Goal: Information Seeking & Learning: Find contact information

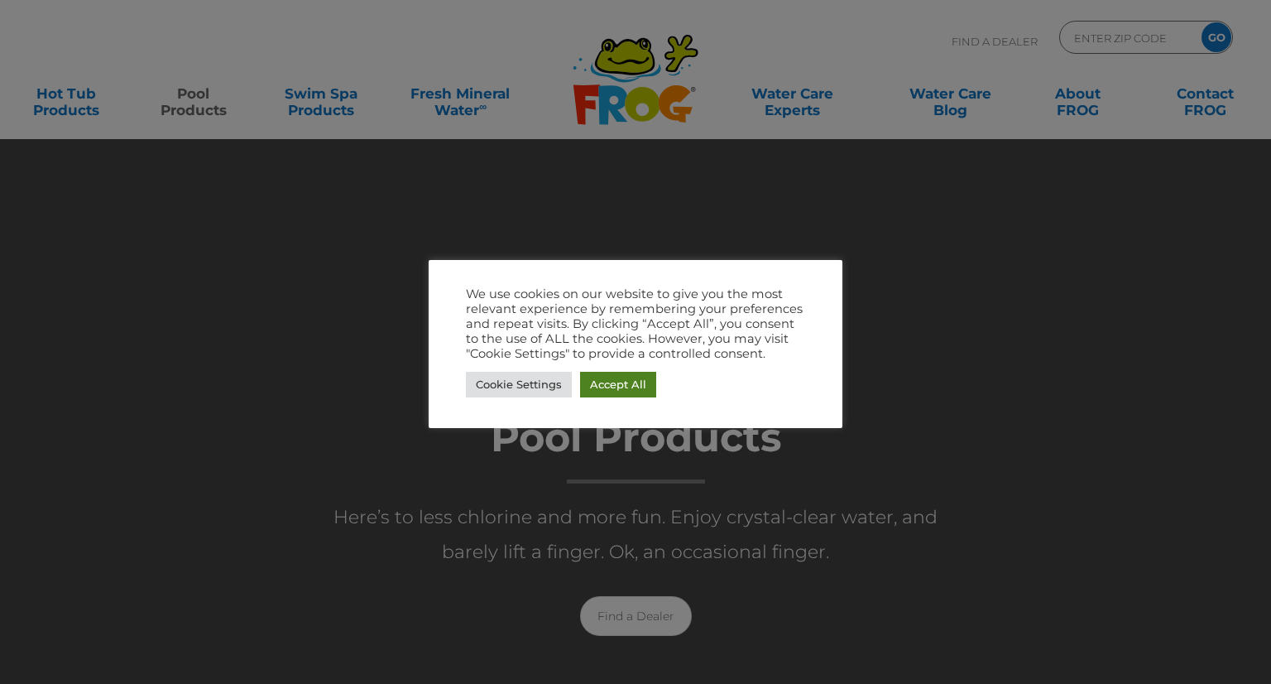
click at [625, 382] on link "Accept All" at bounding box center [618, 385] width 76 height 26
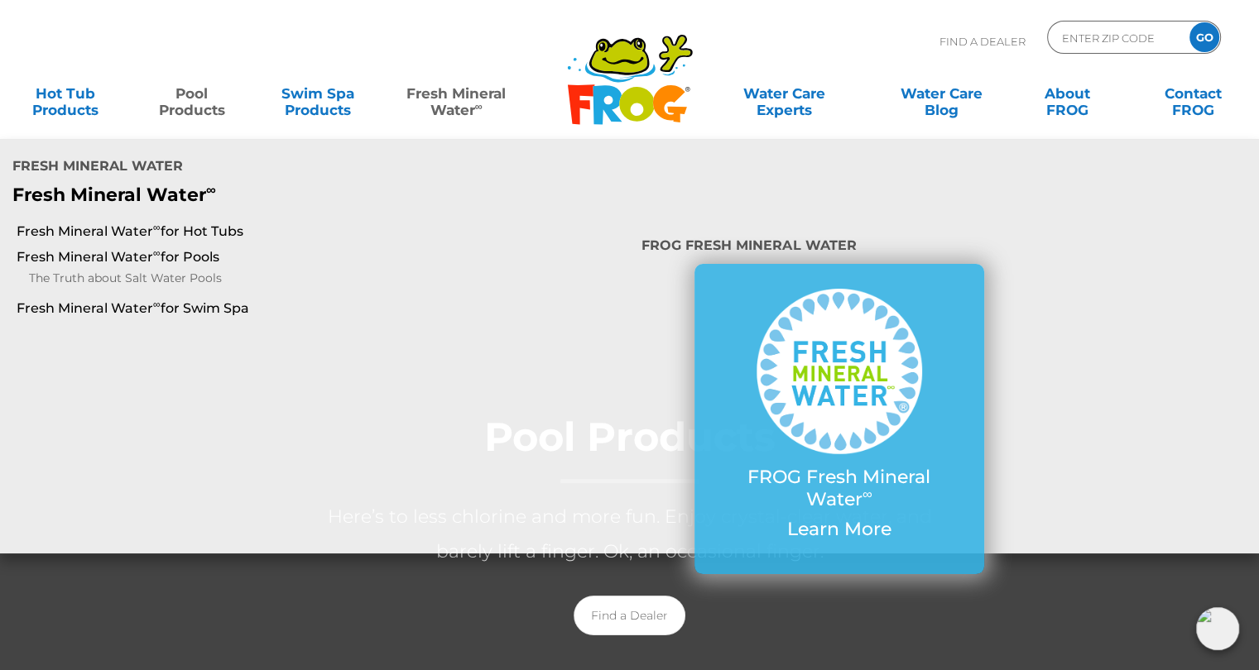
click at [467, 108] on link "Fresh Mineral Water ∞" at bounding box center [456, 93] width 123 height 33
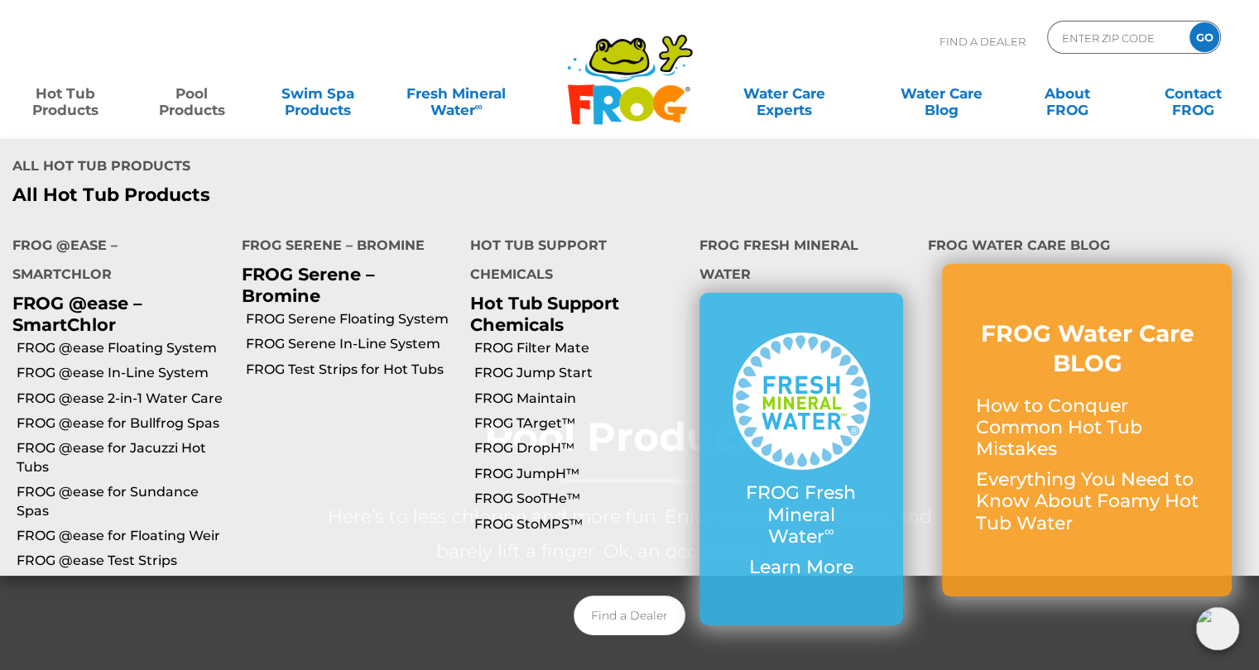
click at [79, 89] on link "Hot Tub Products" at bounding box center [66, 93] width 98 height 33
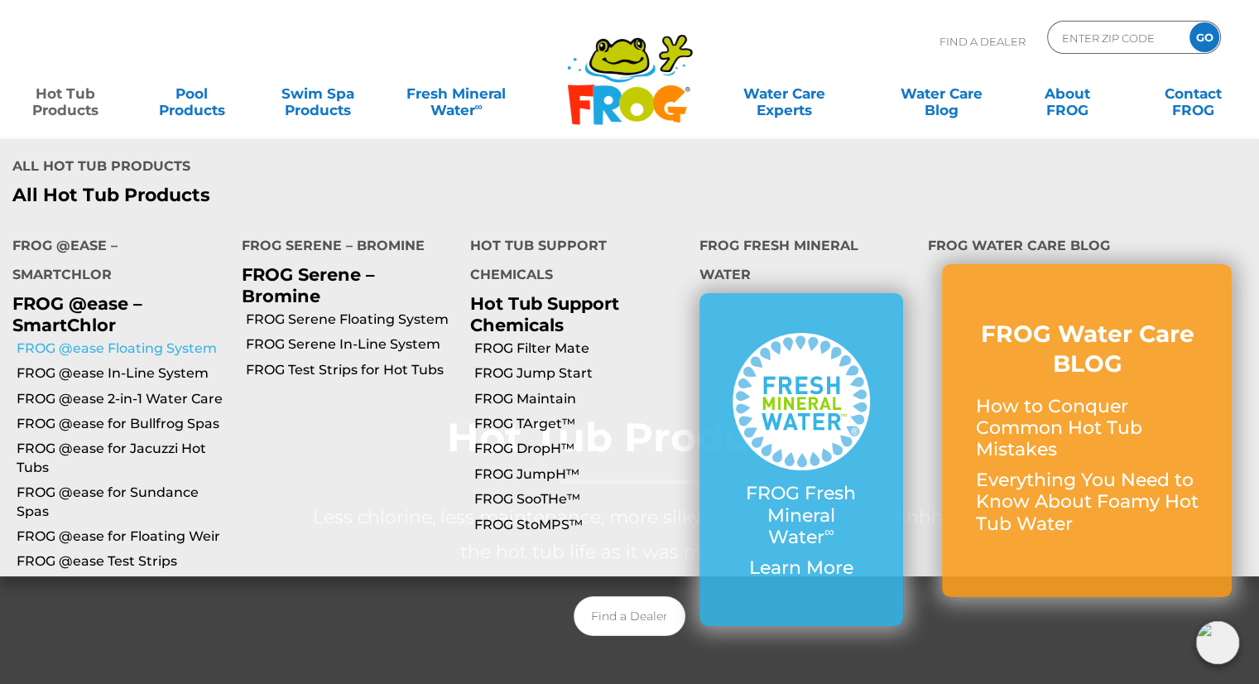
click at [73, 339] on link "FROG @ease Floating System" at bounding box center [123, 348] width 213 height 18
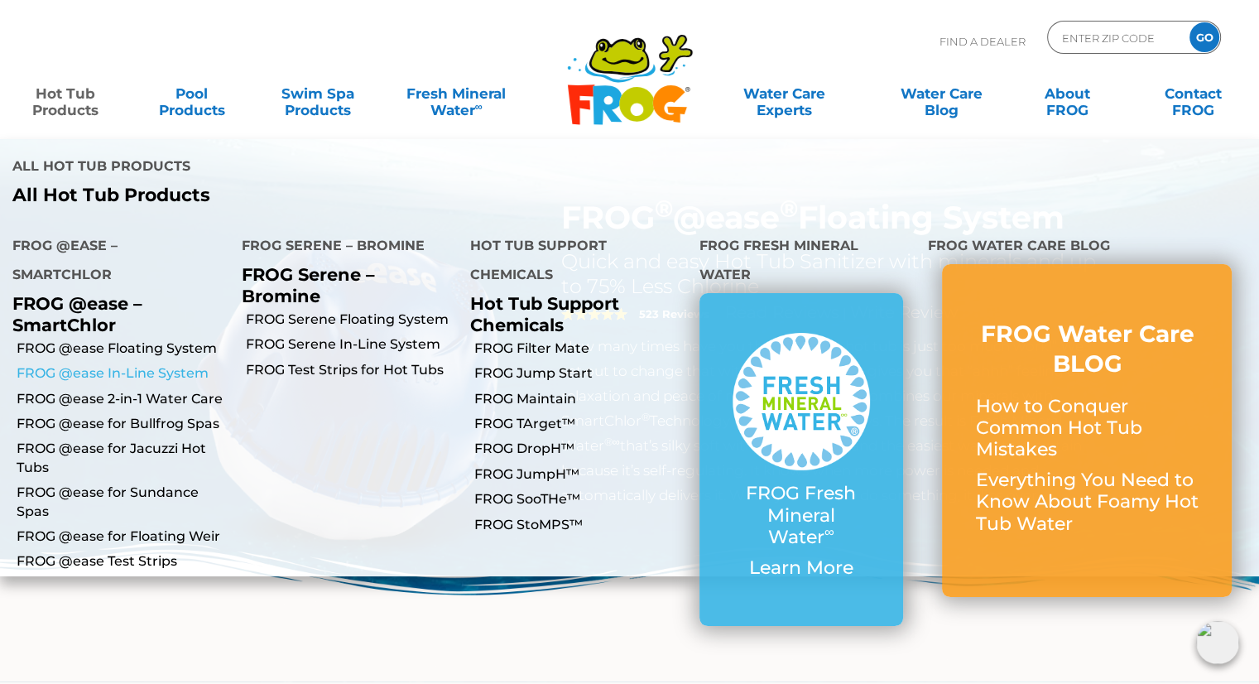
click at [55, 364] on link "FROG @ease In-Line System" at bounding box center [123, 373] width 213 height 18
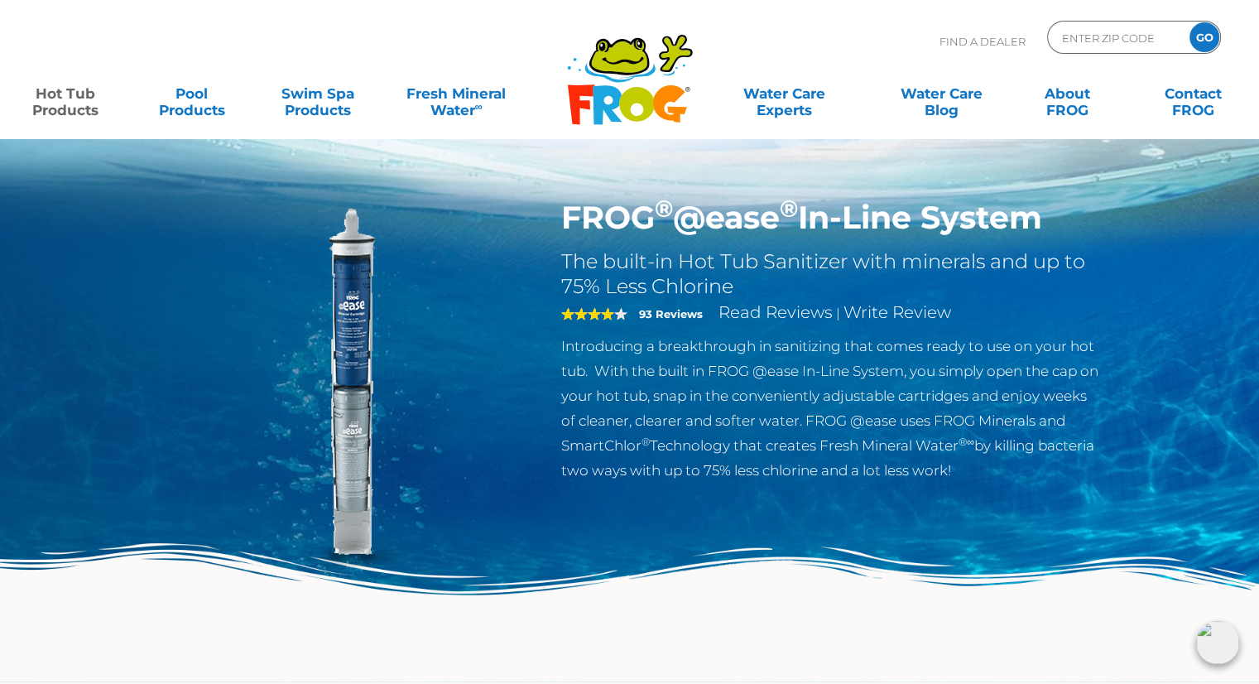
click at [67, 94] on link "Hot Tub Products" at bounding box center [66, 93] width 98 height 33
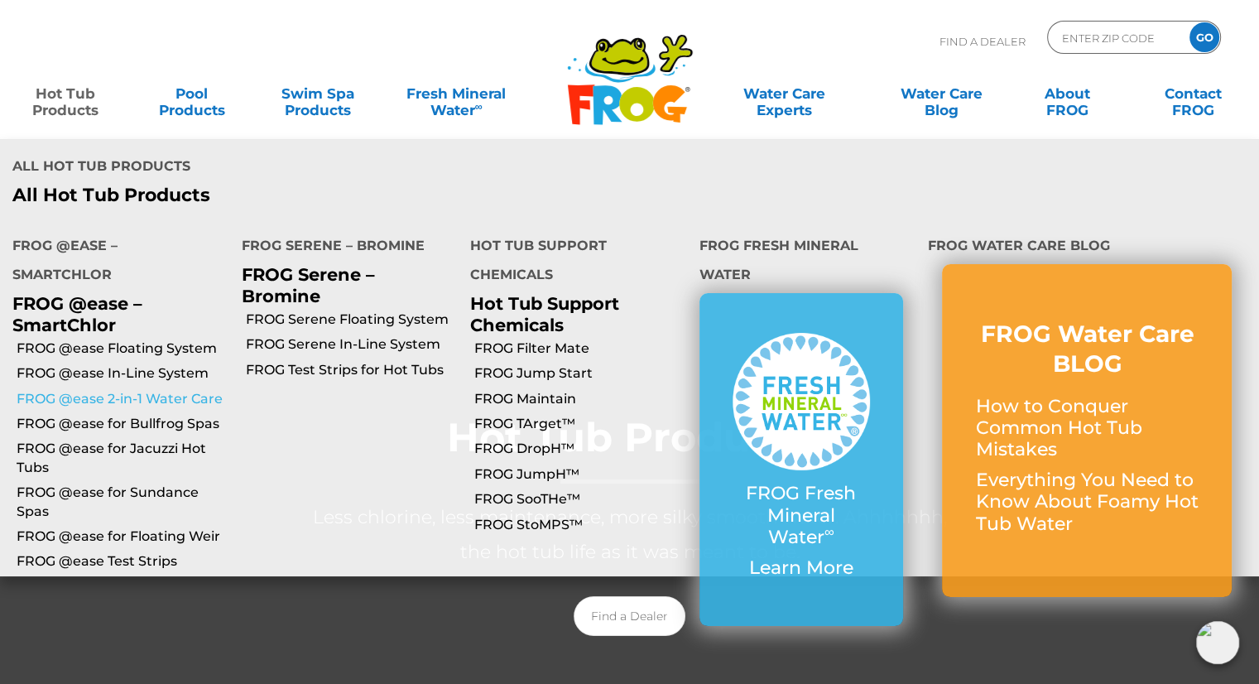
click at [73, 390] on link "FROG @ease 2-in-1 Water Care" at bounding box center [123, 399] width 213 height 18
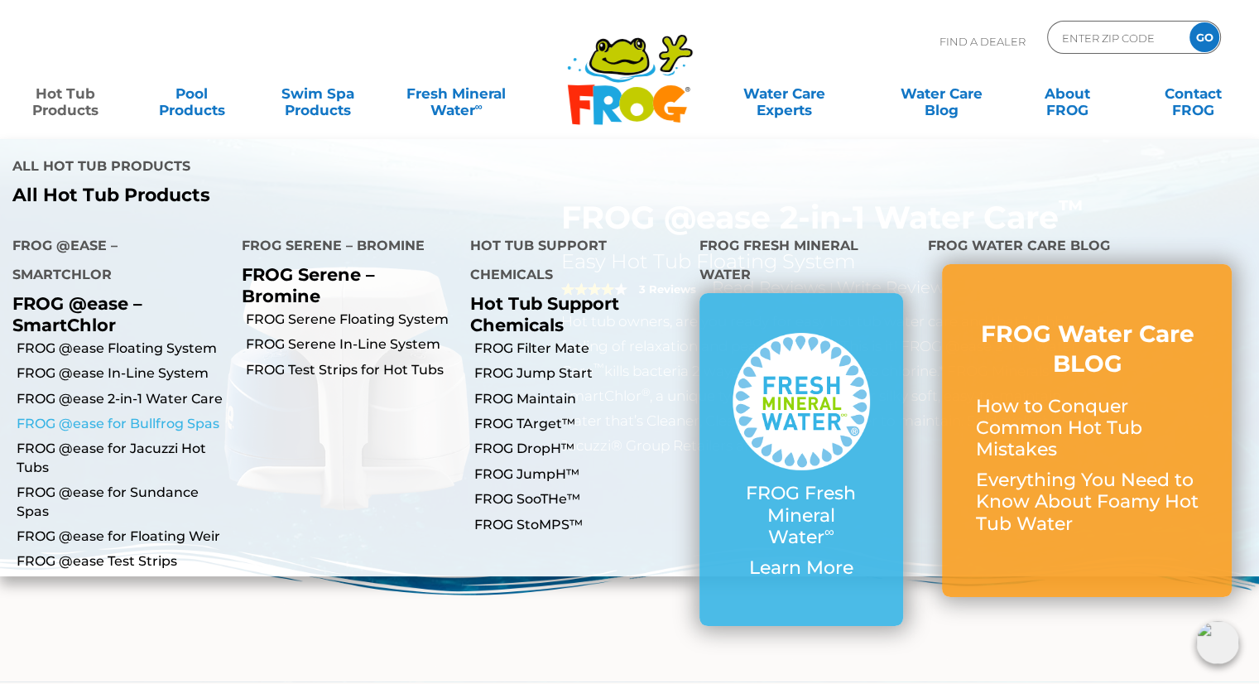
click at [76, 415] on link "FROG @ease for Bullfrog Spas" at bounding box center [123, 424] width 213 height 18
click at [124, 415] on link "FROG @ease for Bullfrog Spas" at bounding box center [123, 424] width 213 height 18
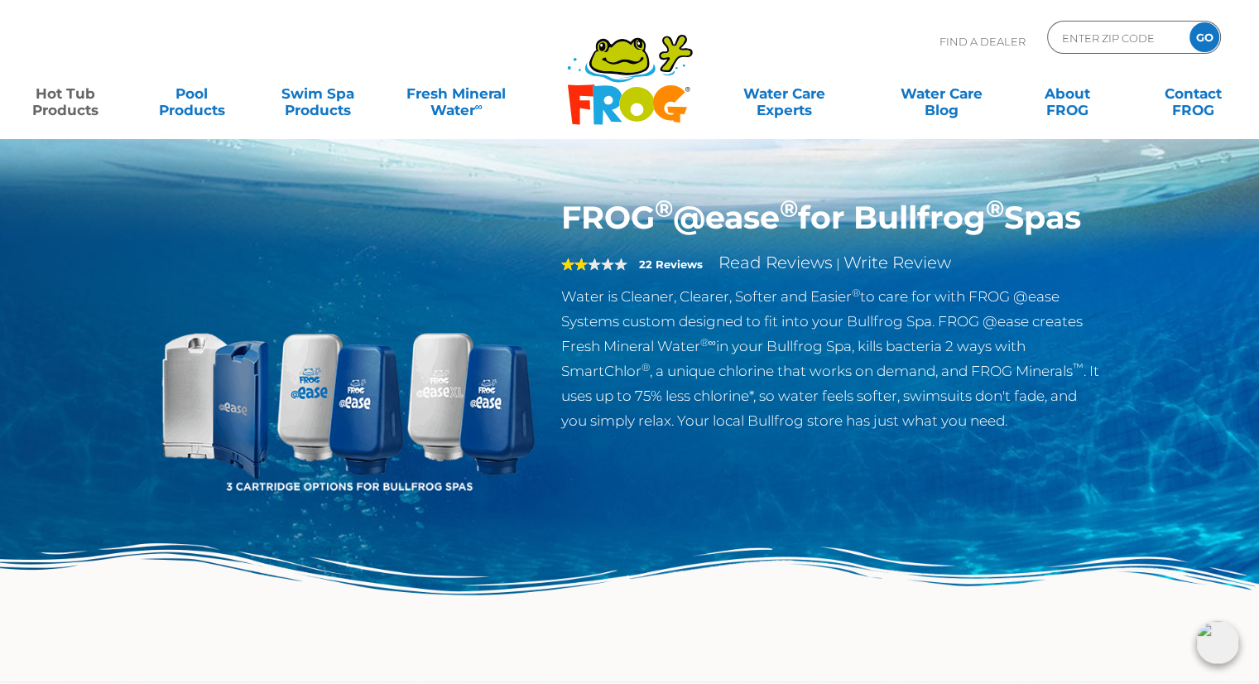
click at [582, 271] on span "2" at bounding box center [574, 263] width 26 height 13
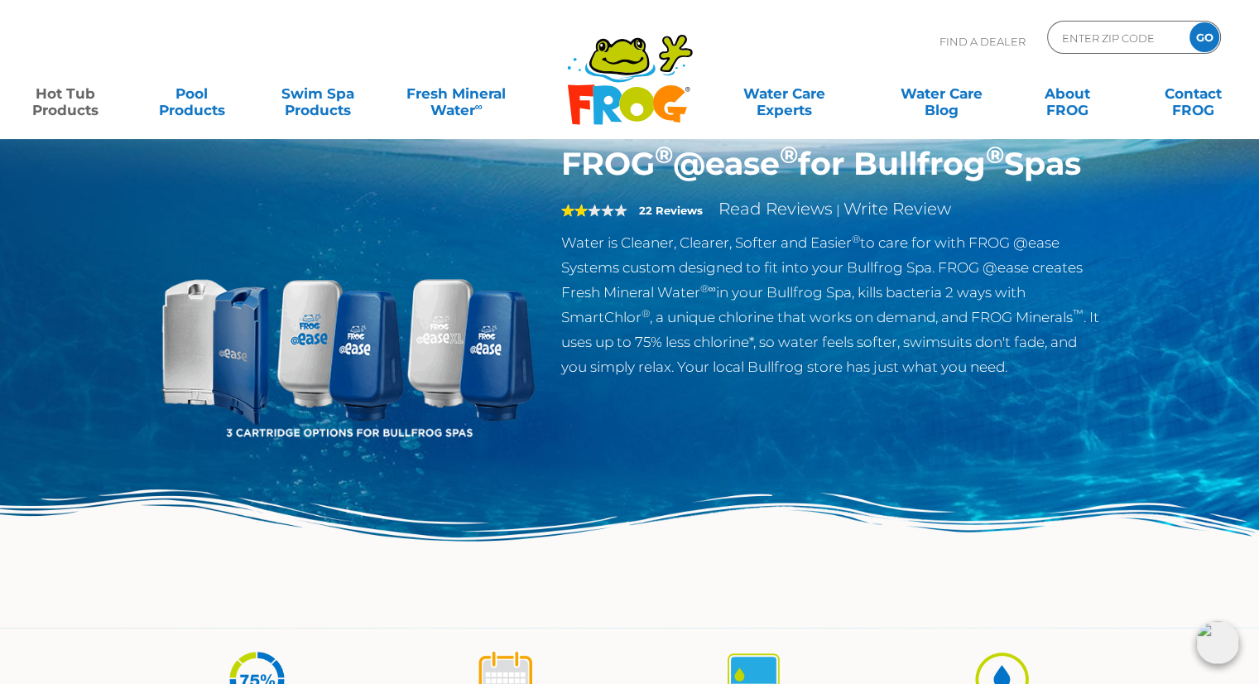
scroll to position [83, 0]
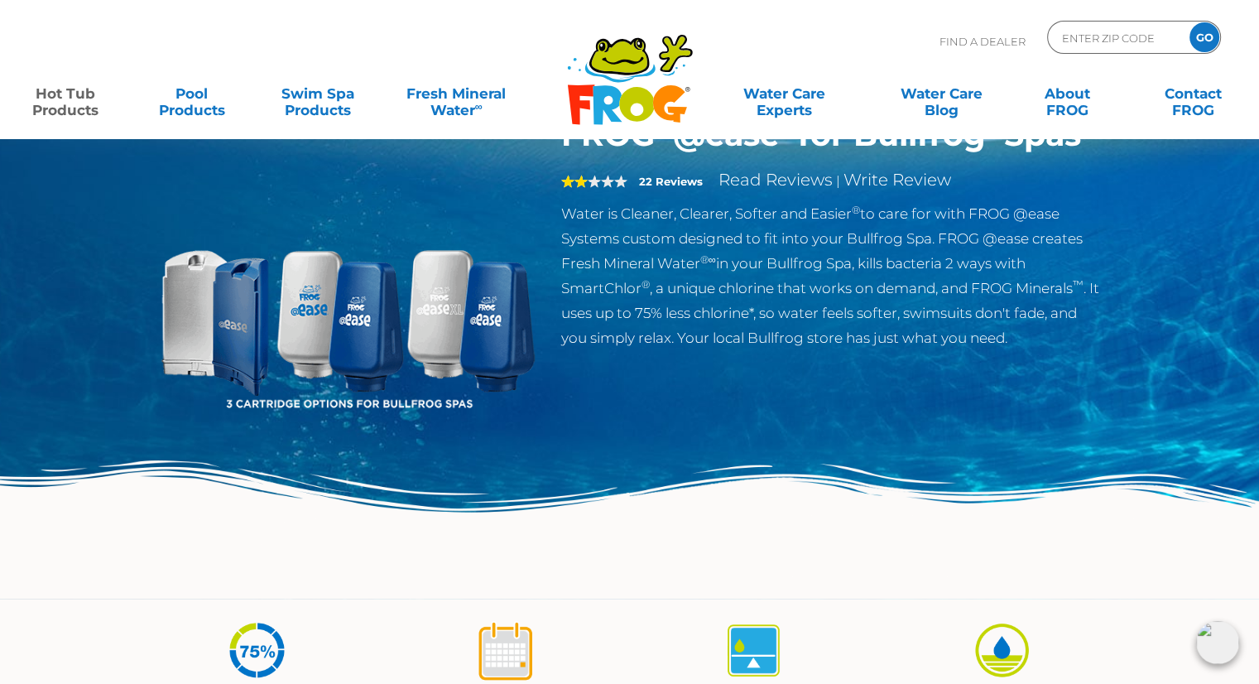
click at [669, 188] on strong "22 Reviews" at bounding box center [671, 181] width 64 height 13
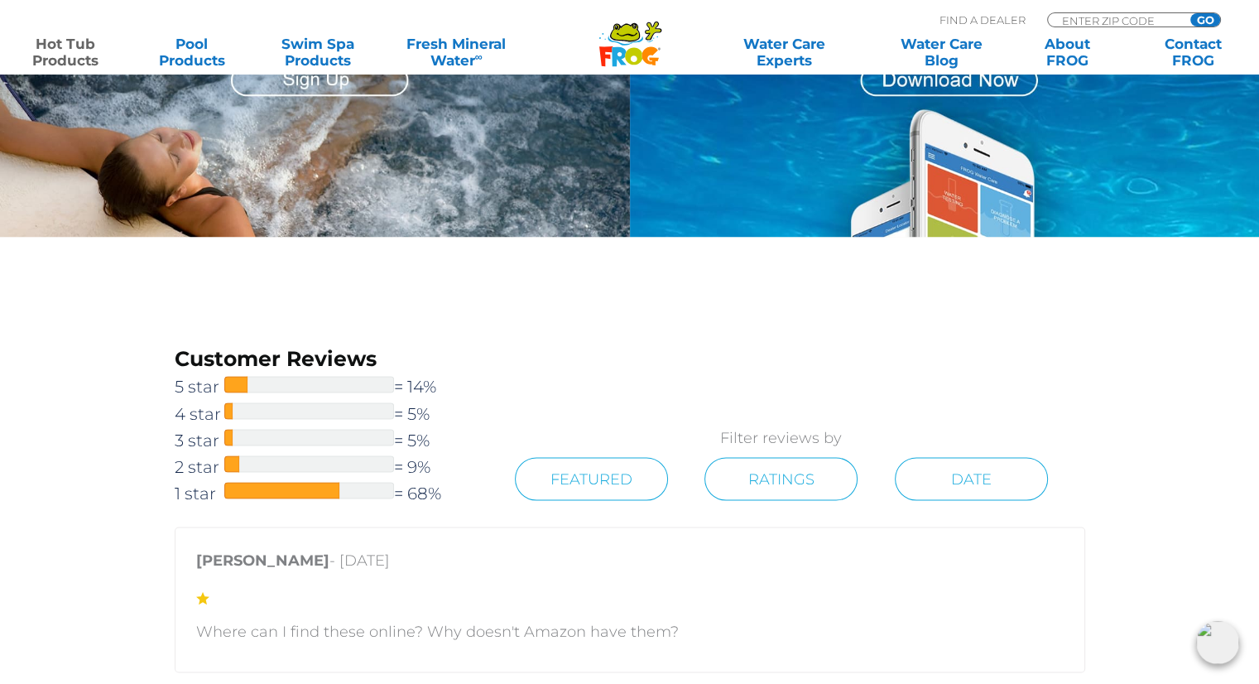
scroll to position [2980, 0]
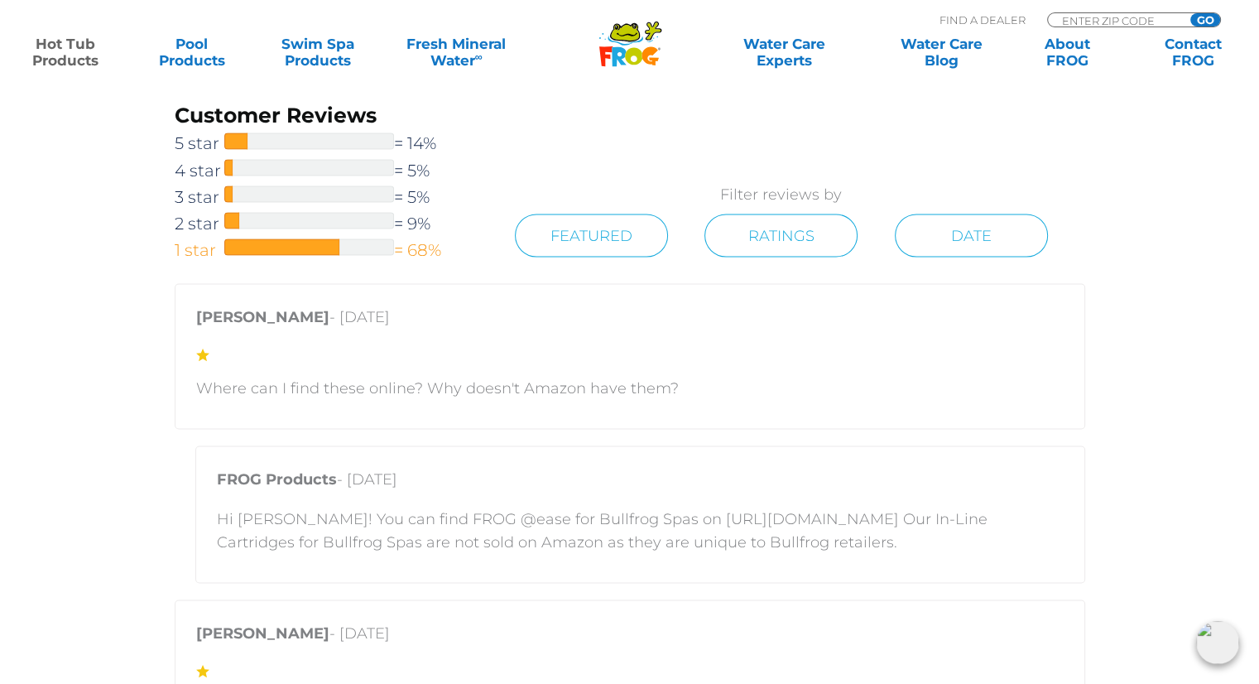
click at [185, 246] on span "1 star" at bounding box center [200, 249] width 50 height 26
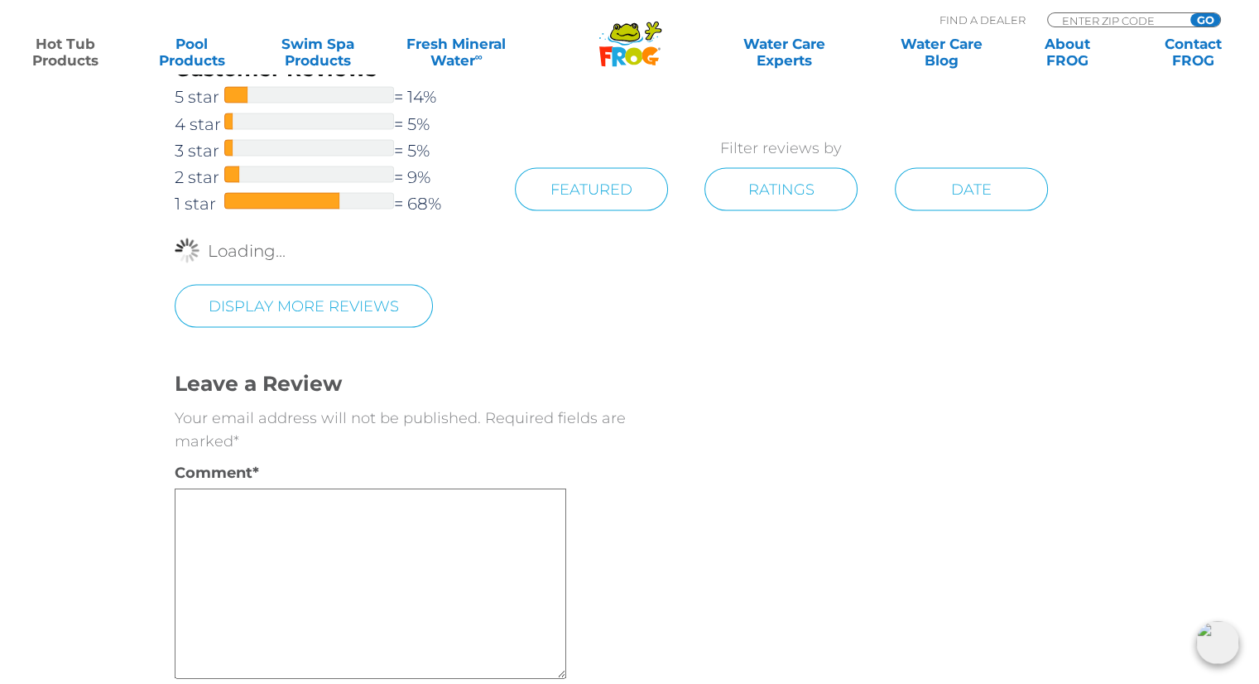
scroll to position [2998, 0]
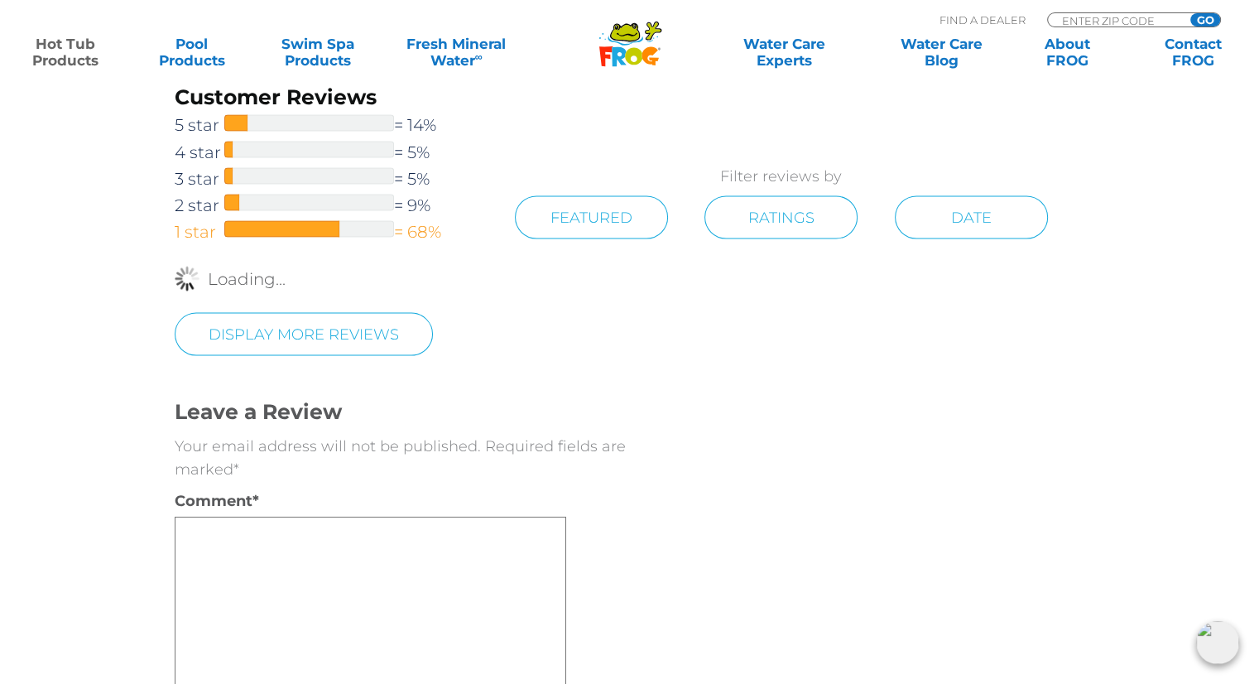
click at [203, 229] on span "1 star" at bounding box center [200, 231] width 50 height 26
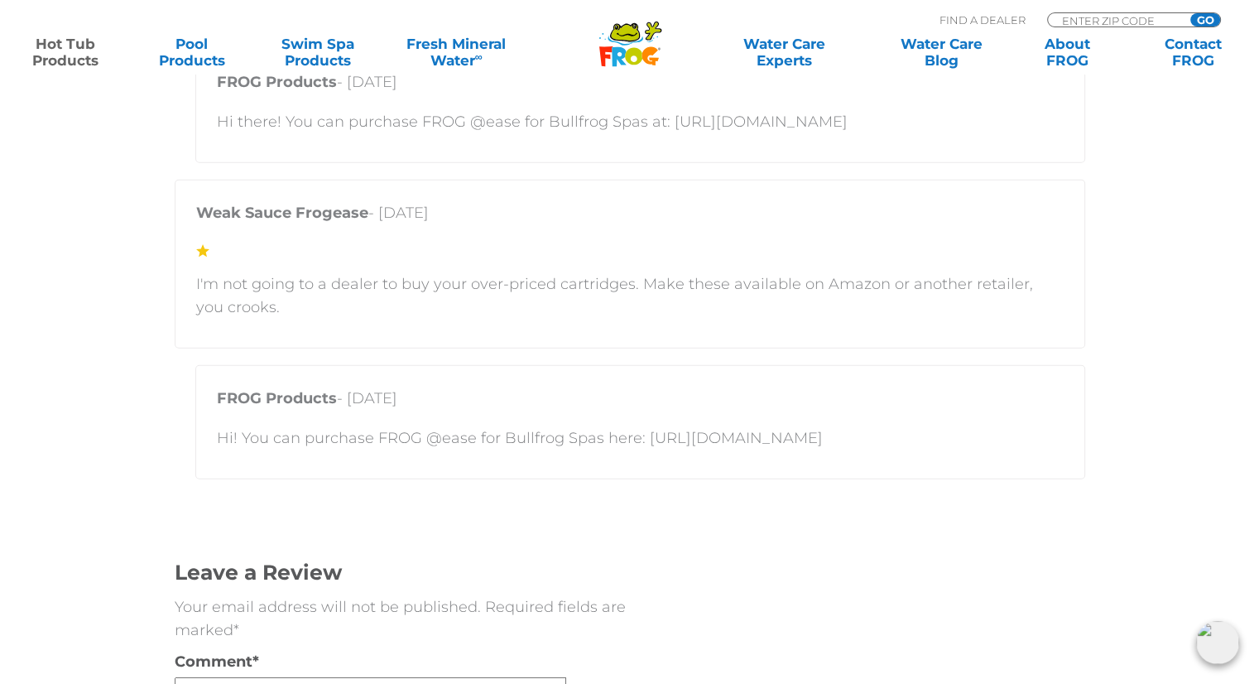
scroll to position [4405, 0]
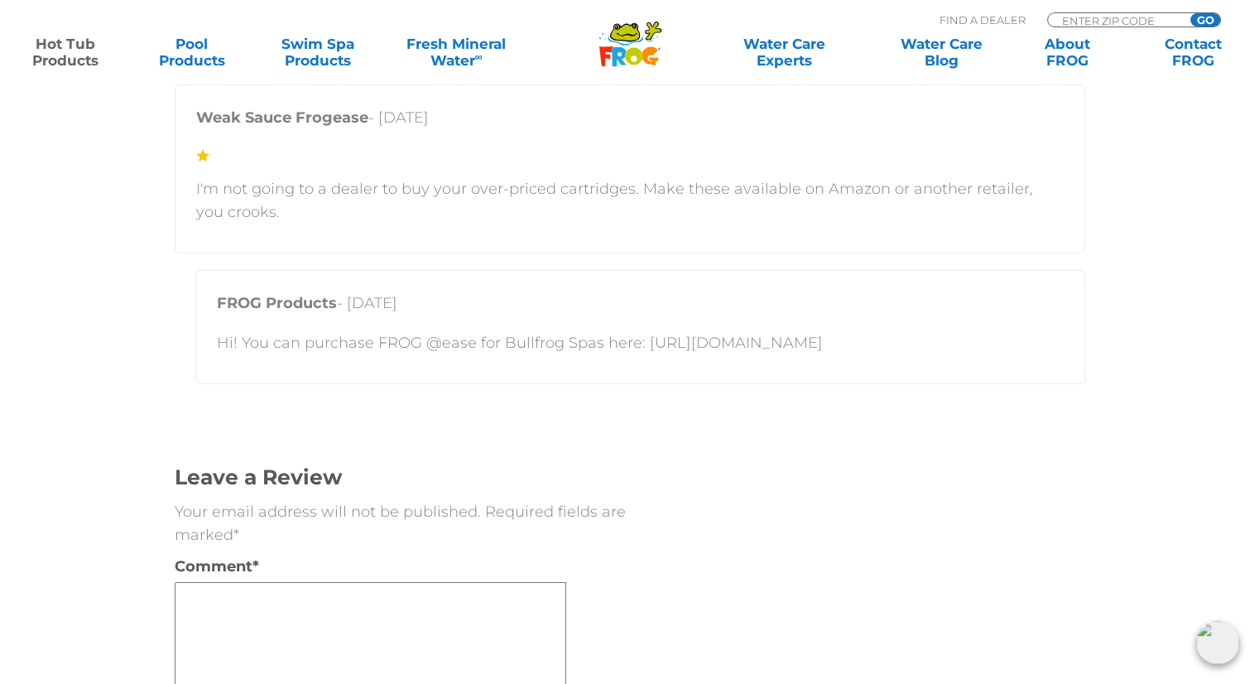
click at [821, 345] on p "Hi! You can purchase FROG @ease for Bullfrog Spas here: https://shop.bullfrogsp…" at bounding box center [640, 342] width 847 height 23
drag, startPoint x: 867, startPoint y: 339, endPoint x: 641, endPoint y: 344, distance: 226.9
click at [641, 344] on p "Hi! You can purchase FROG @ease for Bullfrog Spas here: https://shop.bullfrogsp…" at bounding box center [640, 342] width 847 height 23
copy p "https://shop.bullfrogspas.com/"
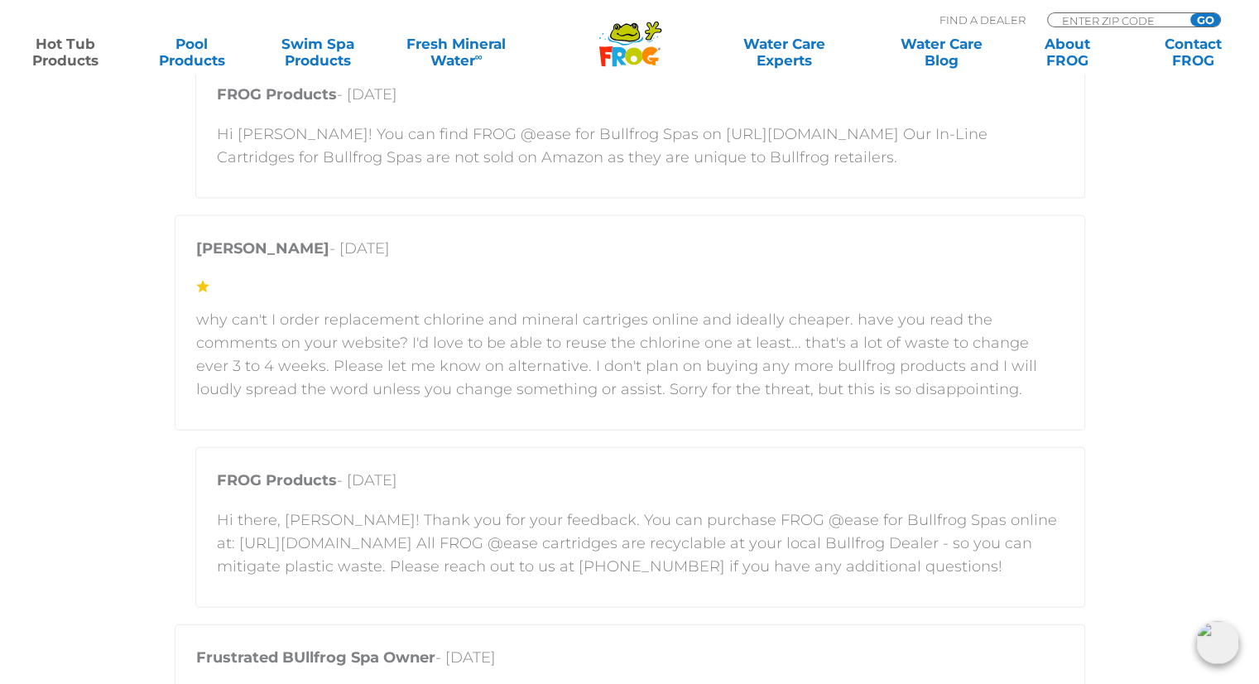
scroll to position [3495, 0]
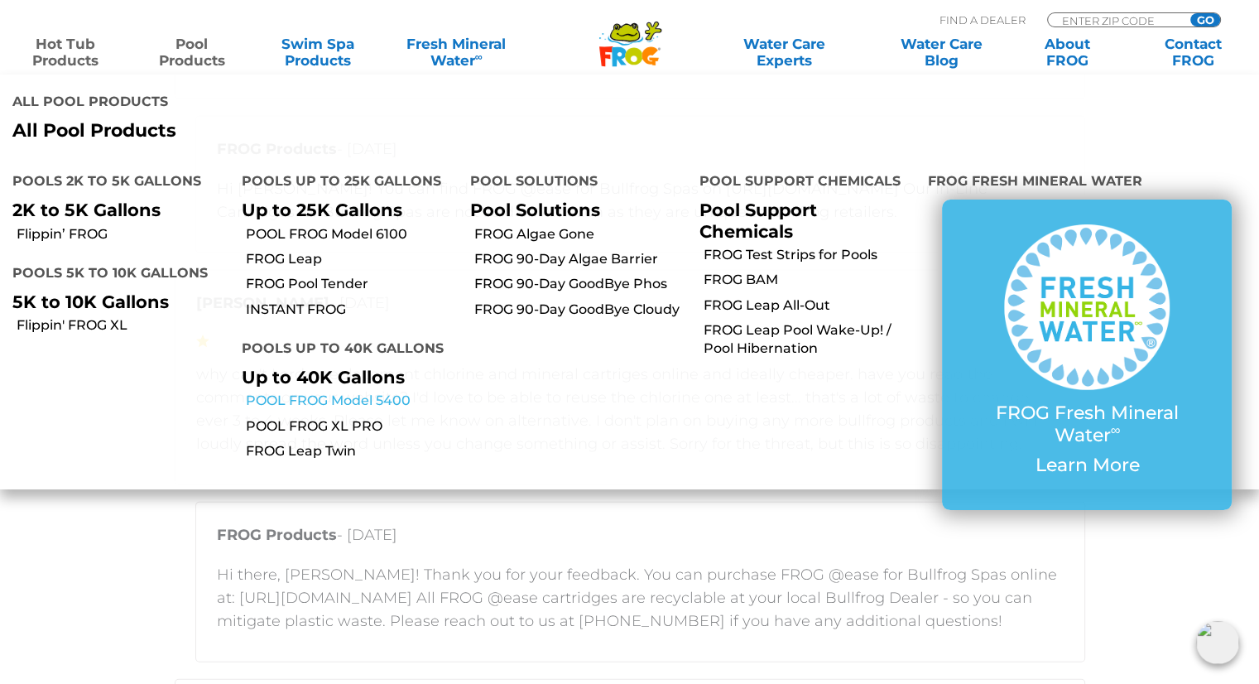
click at [324, 392] on link "POOL FROG Model 5400" at bounding box center [352, 401] width 213 height 18
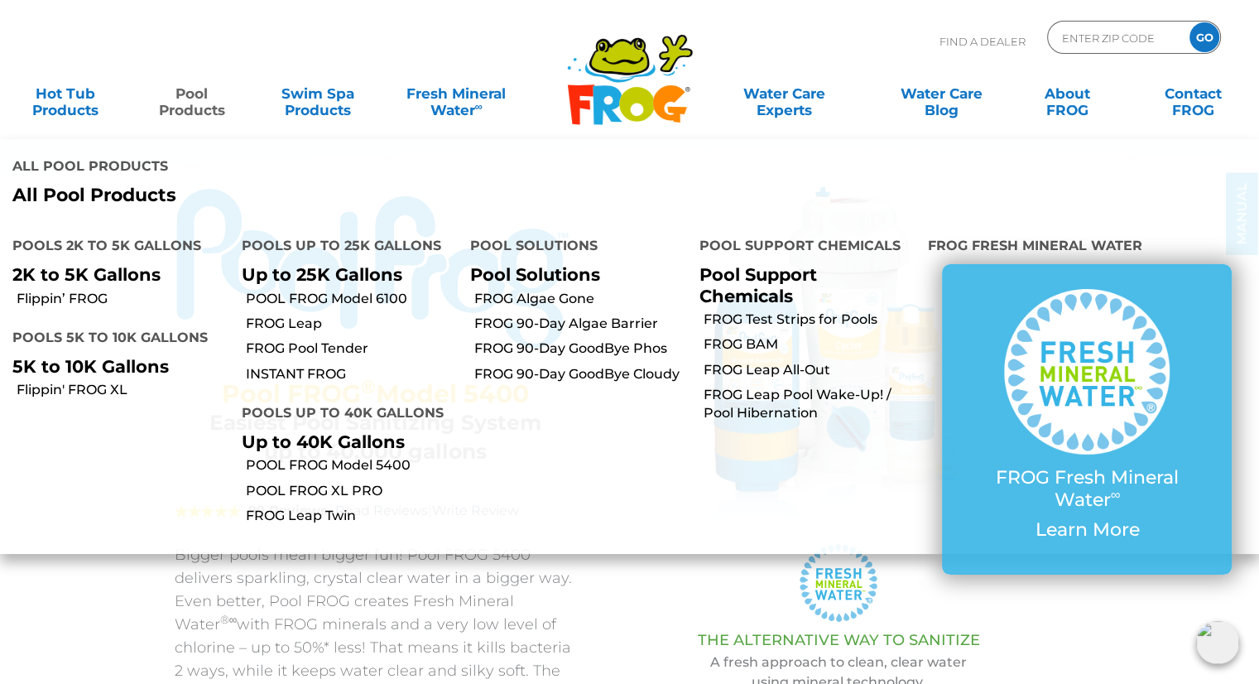
click at [177, 107] on link "Pool Products" at bounding box center [191, 93] width 98 height 33
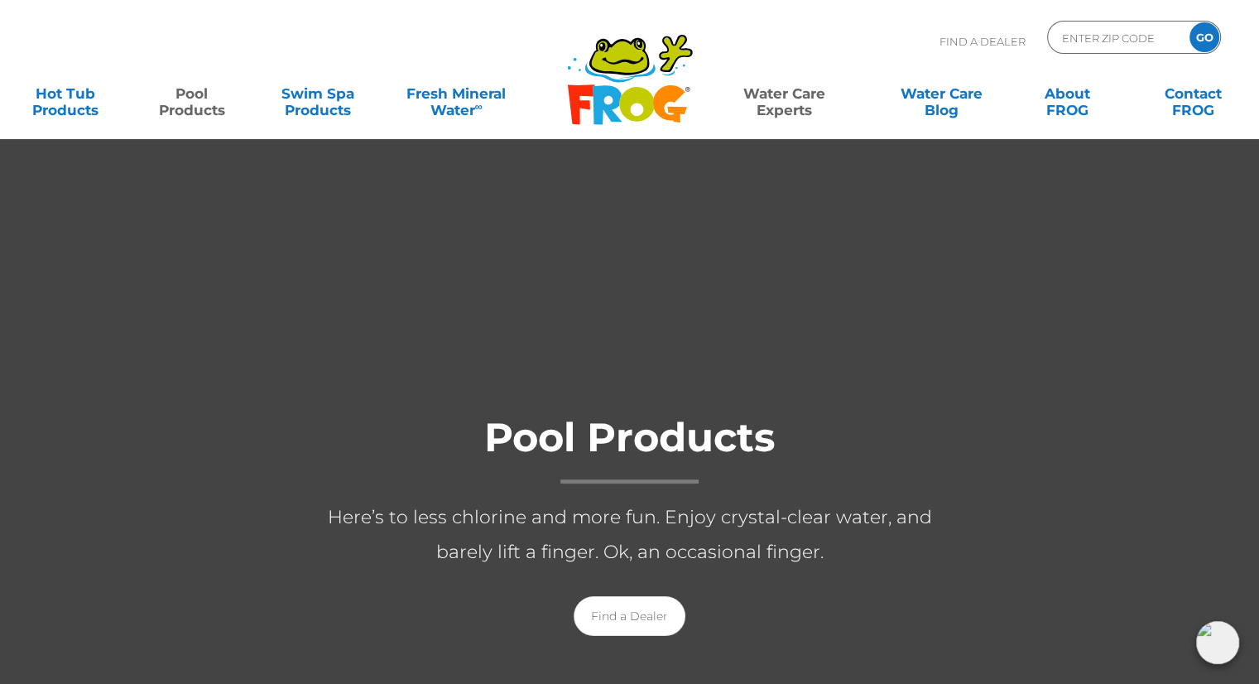
click at [791, 110] on link "Water Care Experts" at bounding box center [784, 93] width 160 height 33
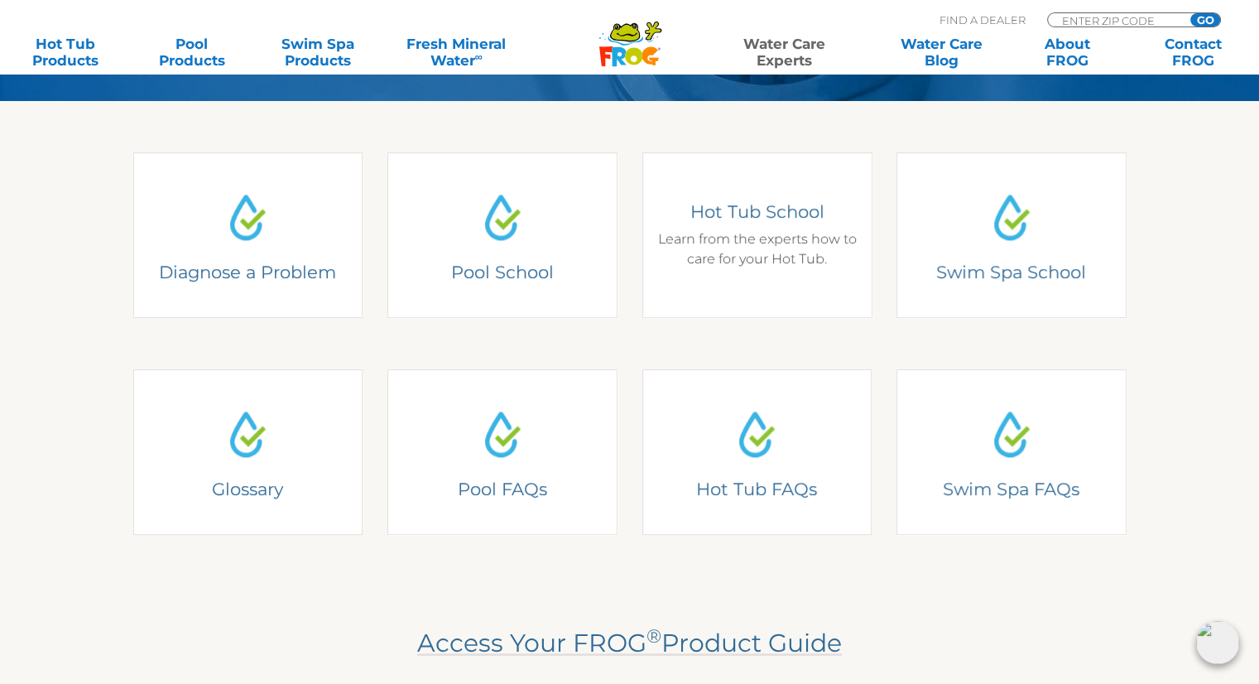
scroll to position [414, 0]
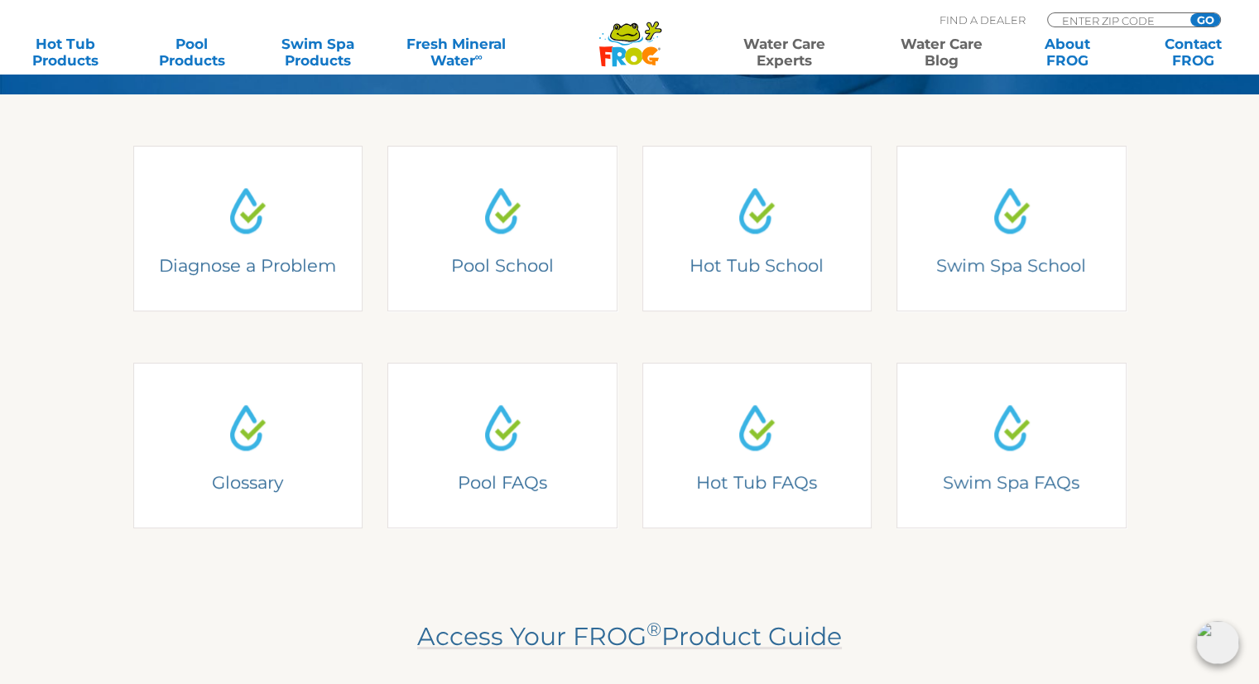
click at [954, 64] on link "Water Care Blog" at bounding box center [941, 52] width 98 height 33
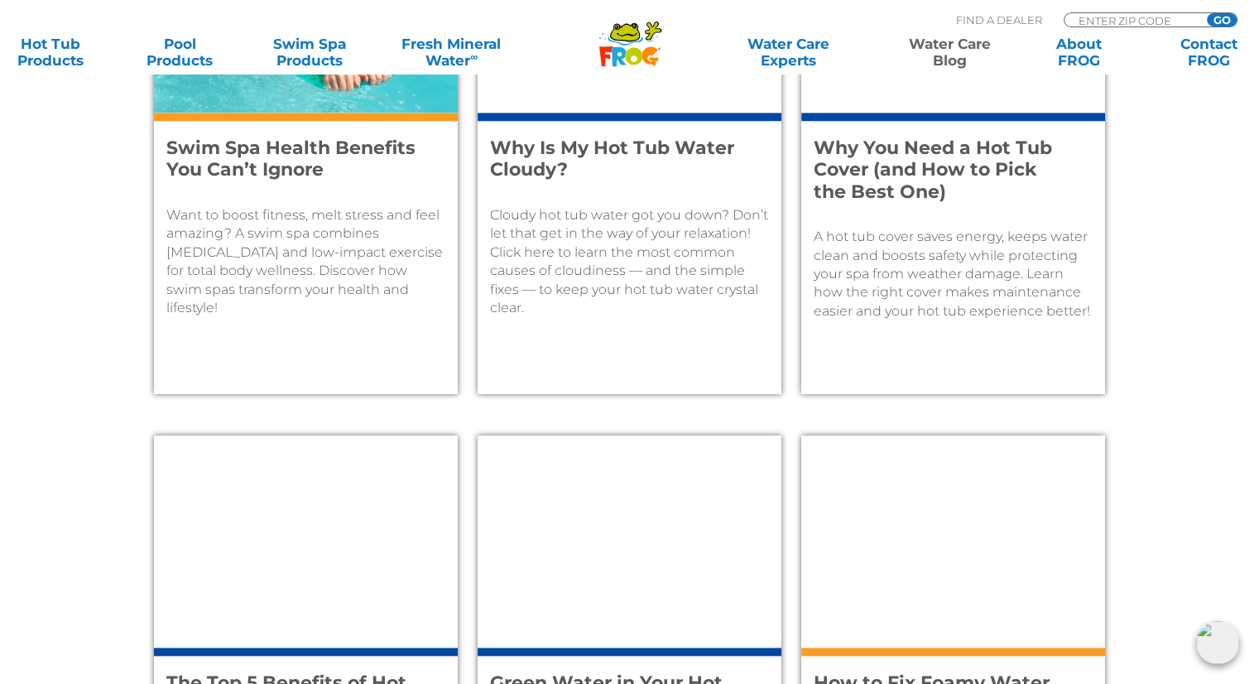
scroll to position [1656, 0]
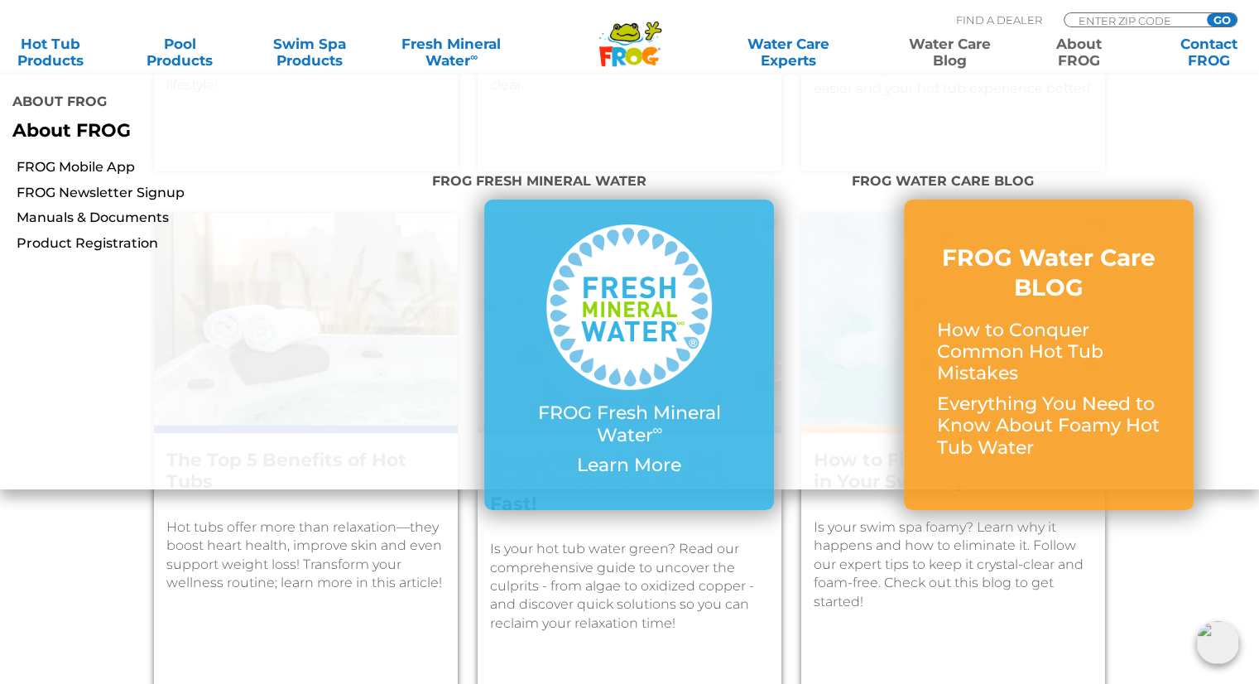
click at [1097, 55] on link "About FROG" at bounding box center [1079, 52] width 101 height 33
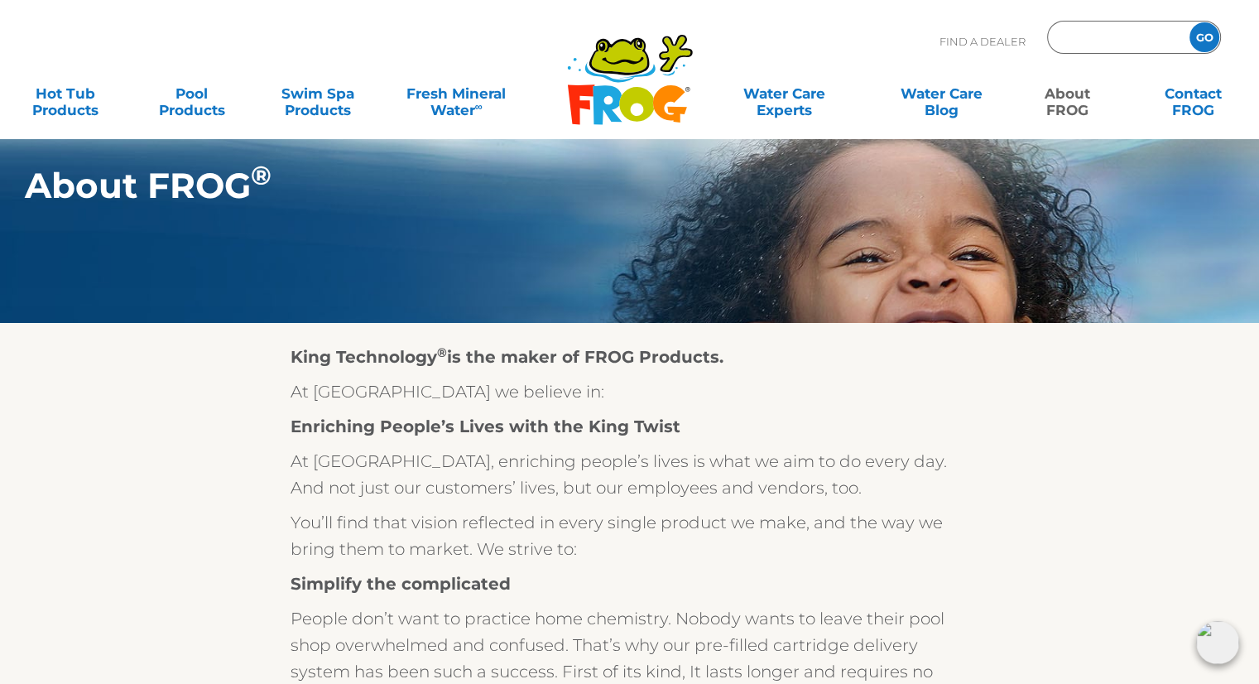
click at [1115, 46] on input "Zip Code Form" at bounding box center [1116, 38] width 112 height 24
type input "55446"
click at [1202, 36] on input "GO" at bounding box center [1204, 37] width 30 height 30
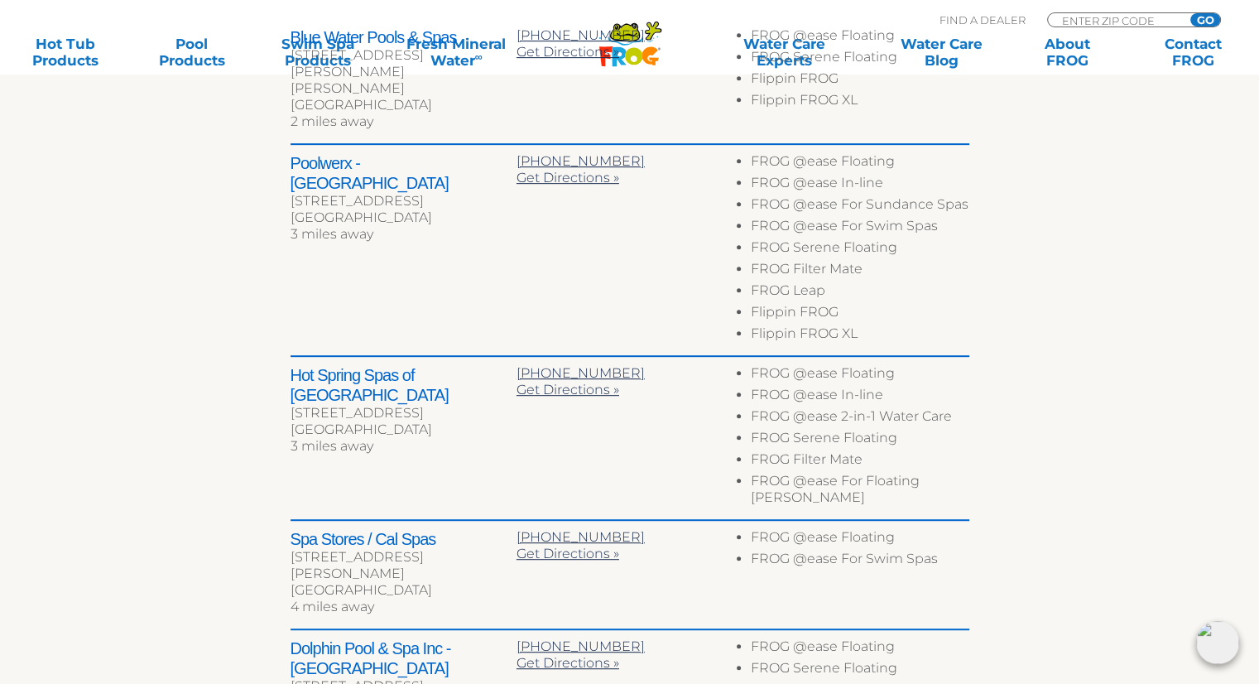
scroll to position [745, 0]
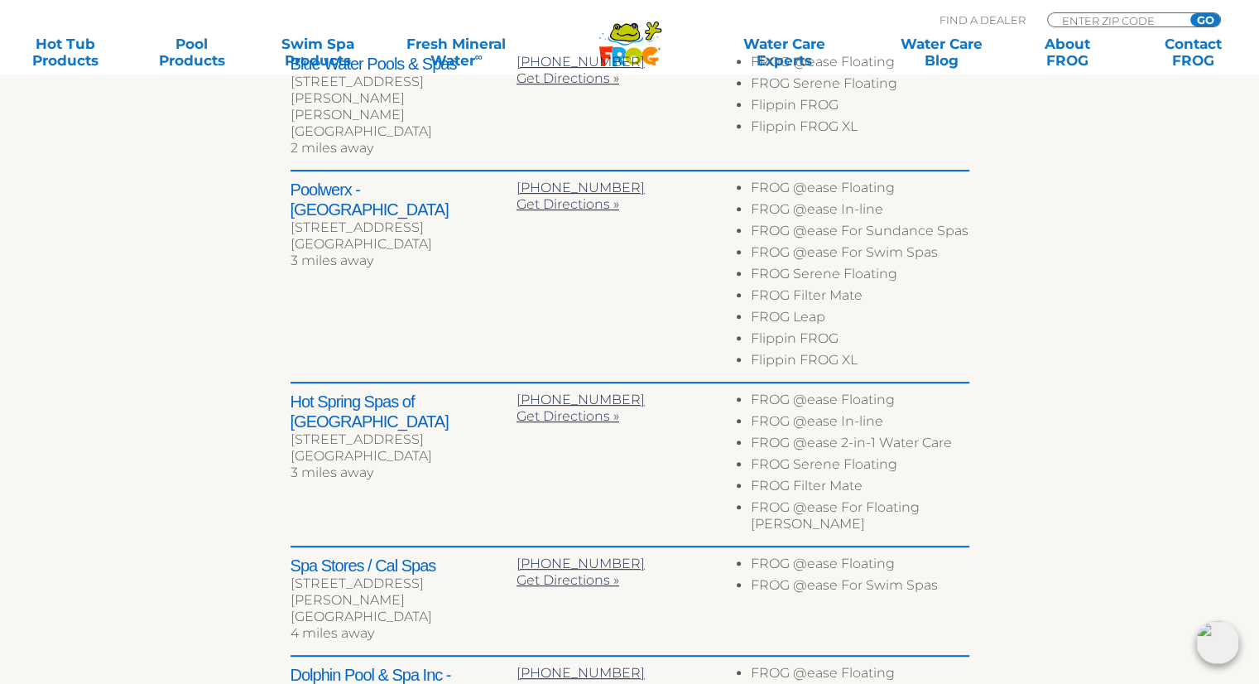
click at [826, 392] on li "FROG @ease Floating" at bounding box center [860, 403] width 218 height 22
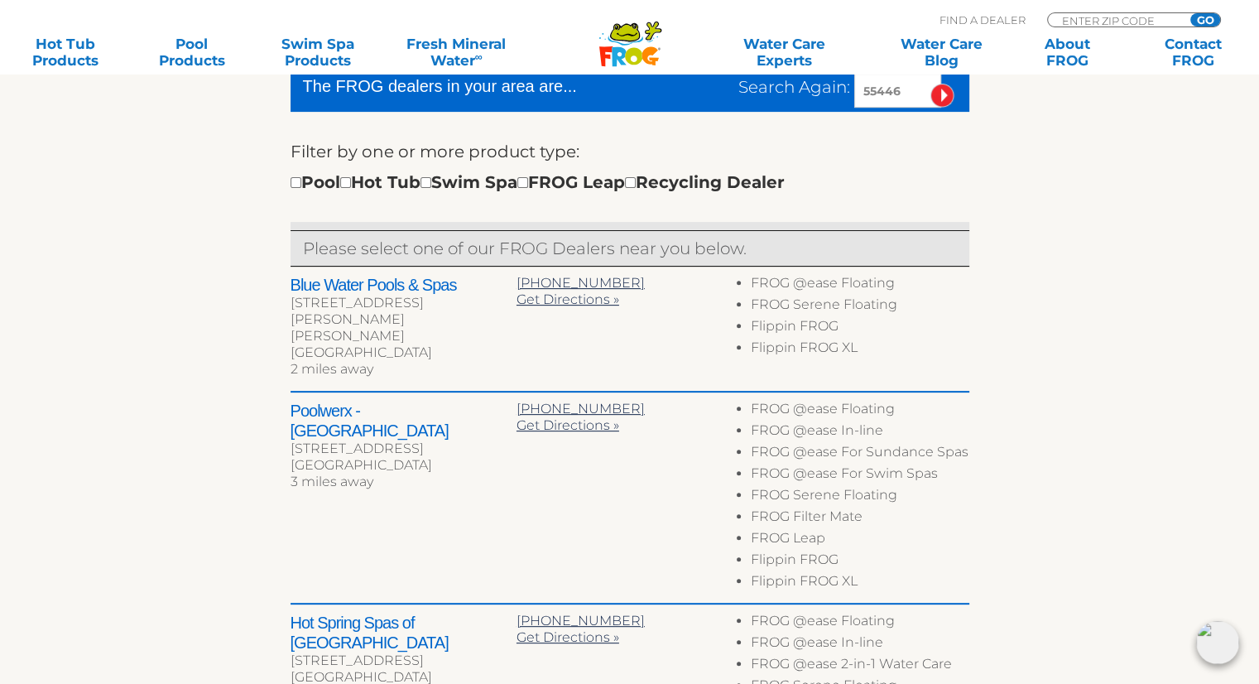
scroll to position [497, 0]
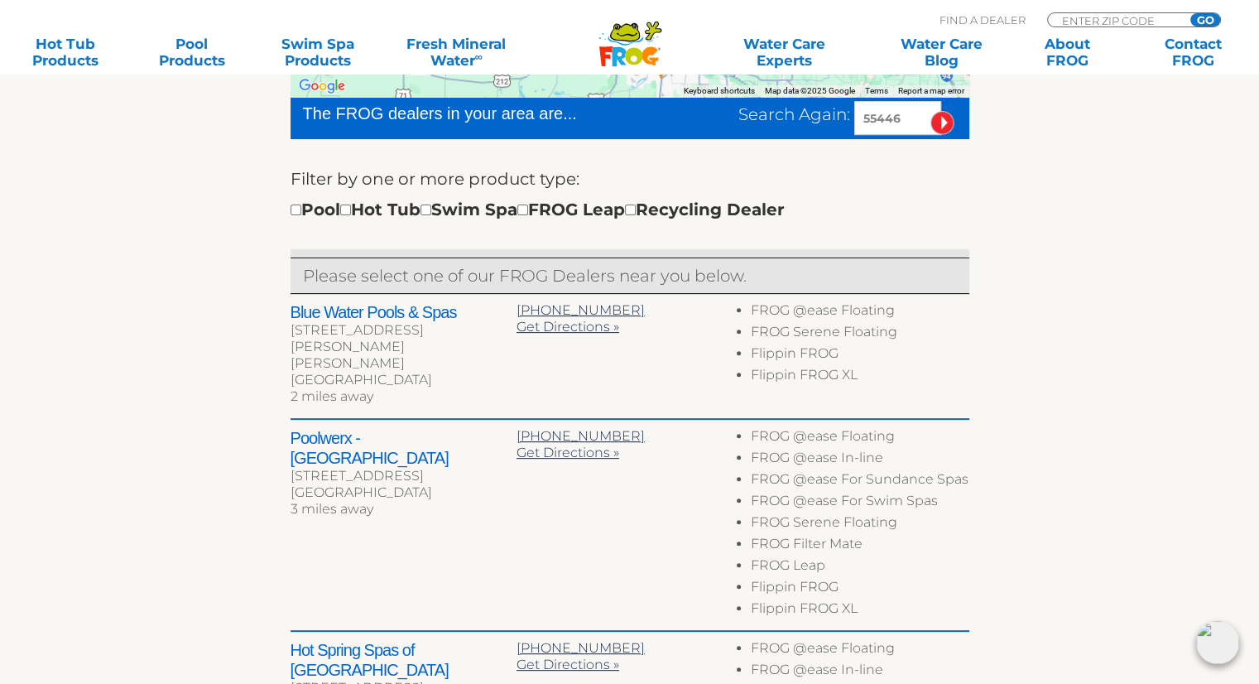
click at [367, 203] on div "Pool Hot Tub Swim Spa FROG Leap Recycling Dealer" at bounding box center [538, 209] width 494 height 26
click at [364, 209] on div "Pool Hot Tub Swim Spa FROG Leap Recycling Dealer" at bounding box center [538, 209] width 494 height 26
click at [358, 215] on div "Pool Hot Tub Swim Spa FROG Leap Recycling Dealer" at bounding box center [538, 209] width 494 height 26
